Goal: Task Accomplishment & Management: Manage account settings

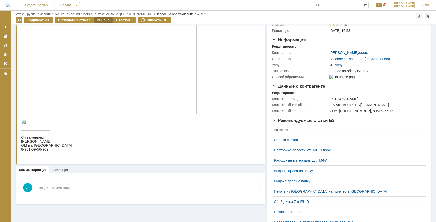
click at [96, 19] on div "Решено" at bounding box center [103, 20] width 19 height 6
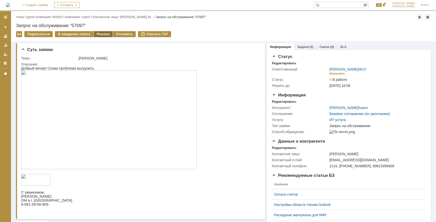
click at [101, 34] on div "Решено" at bounding box center [103, 34] width 19 height 6
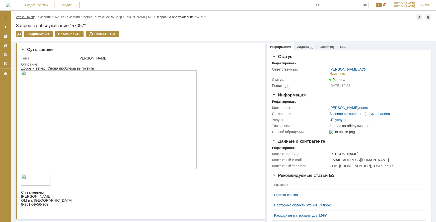
click at [32, 17] on link "Атекс Групп" at bounding box center [25, 17] width 18 height 4
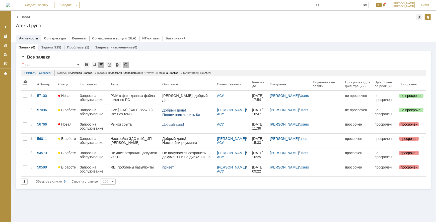
click at [154, 111] on div "FW: [JIRA] (SALE-865708) Re: Без темы" at bounding box center [135, 112] width 48 height 8
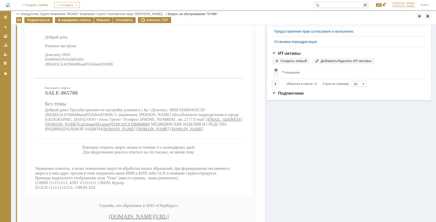
scroll to position [303, 0]
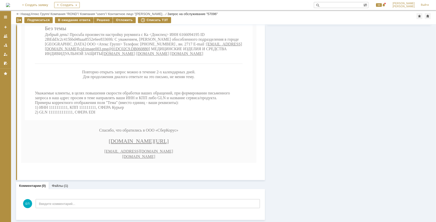
click at [194, 40] on span "Добрый день! Просьба произвести настройку роуминга с Ка <Донспец> ИНН 616609419…" at bounding box center [143, 44] width 197 height 23
copy span "6166094195"
click at [60, 185] on link "Файлы" at bounding box center [58, 186] width 12 height 4
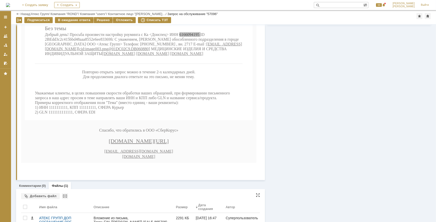
scroll to position [322, 0]
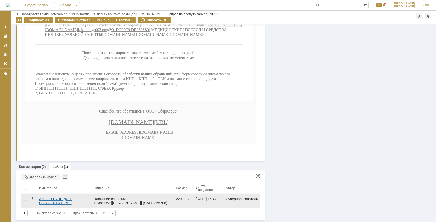
click at [65, 199] on div "АТЕКС ГРУПП ДОП СОГЛАШЕНИЕ.PDF" at bounding box center [64, 201] width 50 height 8
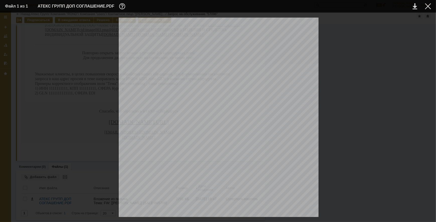
scroll to position [152, 0]
click at [429, 7] on div at bounding box center [428, 6] width 6 height 6
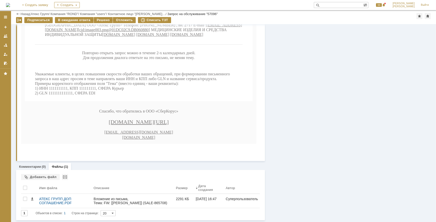
scroll to position [208, 0]
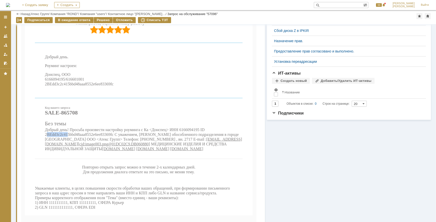
drag, startPoint x: 48, startPoint y: 140, endPoint x: 70, endPoint y: 140, distance: 21.8
click at [70, 140] on span "Добрый день! Просьба произвести настройку роуминга с Ка <Донспец> ИНН 616609419…" at bounding box center [143, 139] width 197 height 23
drag, startPoint x: 70, startPoint y: 140, endPoint x: 45, endPoint y: 139, distance: 24.6
click at [45, 139] on span "Добрый день! Просьба произвести настройку роуминга с Ка <Донспец> ИНН 616609419…" at bounding box center [143, 139] width 197 height 23
drag, startPoint x: 45, startPoint y: 139, endPoint x: 62, endPoint y: 139, distance: 16.6
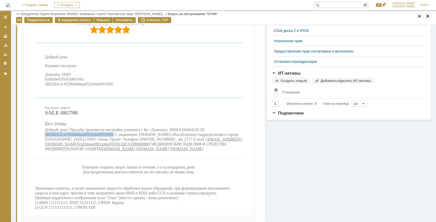
click at [62, 139] on span "Добрый день! Просьба произвести настройку роуминга с Ка <Донспец> ИНН 616609419…" at bounding box center [143, 139] width 197 height 23
copy span "2BEdd3c2c415bbd48aaa8552e6ee83369fc"
click at [105, 20] on div "Решено" at bounding box center [103, 20] width 19 height 6
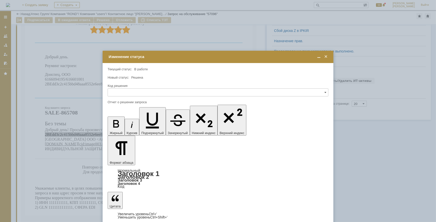
scroll to position [0, 0]
